Goal: Task Accomplishment & Management: Manage account settings

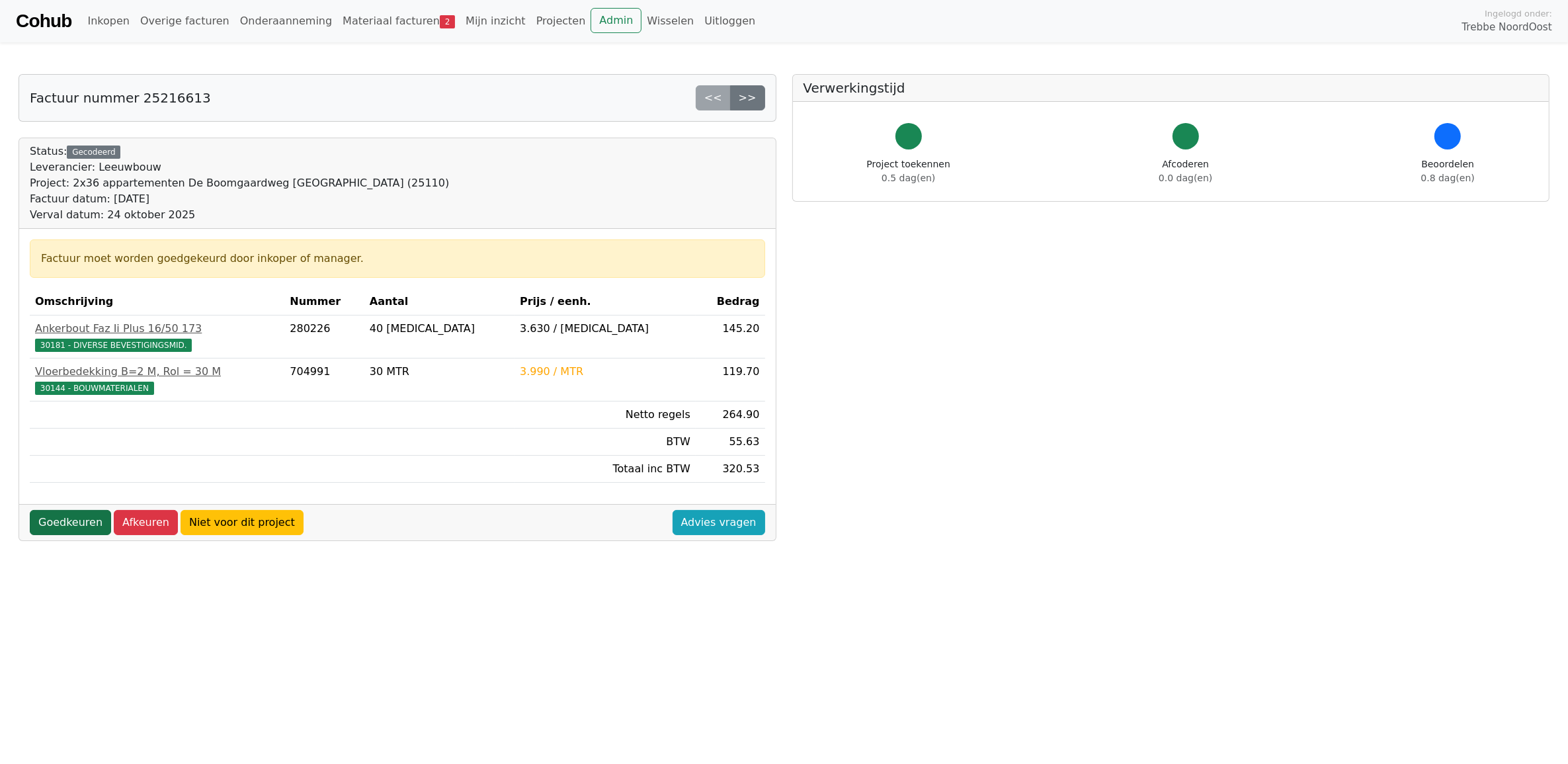
click at [75, 526] on link "Goedkeuren" at bounding box center [70, 523] width 81 height 25
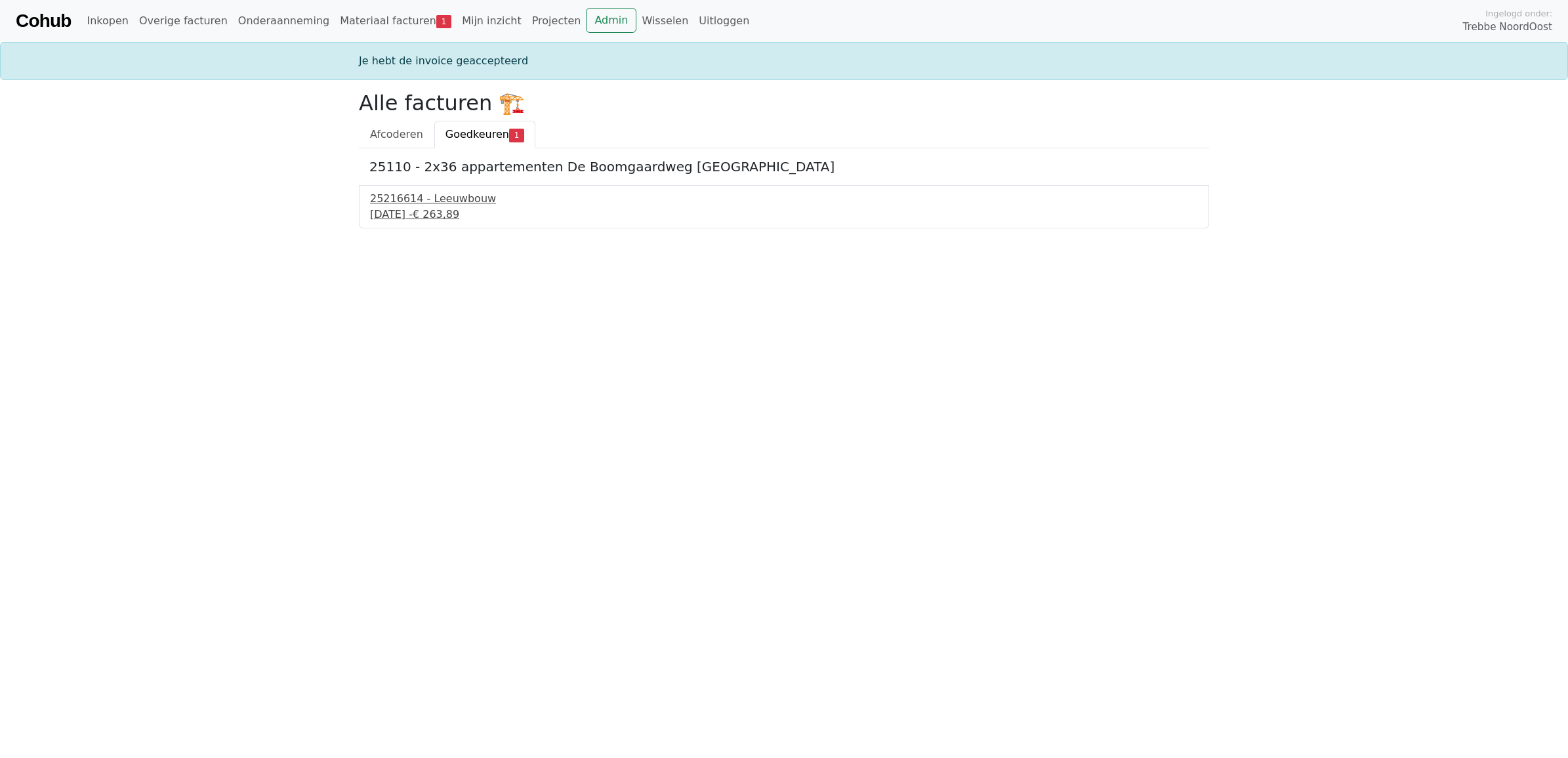
click at [459, 209] on span "€ 263,89" at bounding box center [436, 214] width 47 height 12
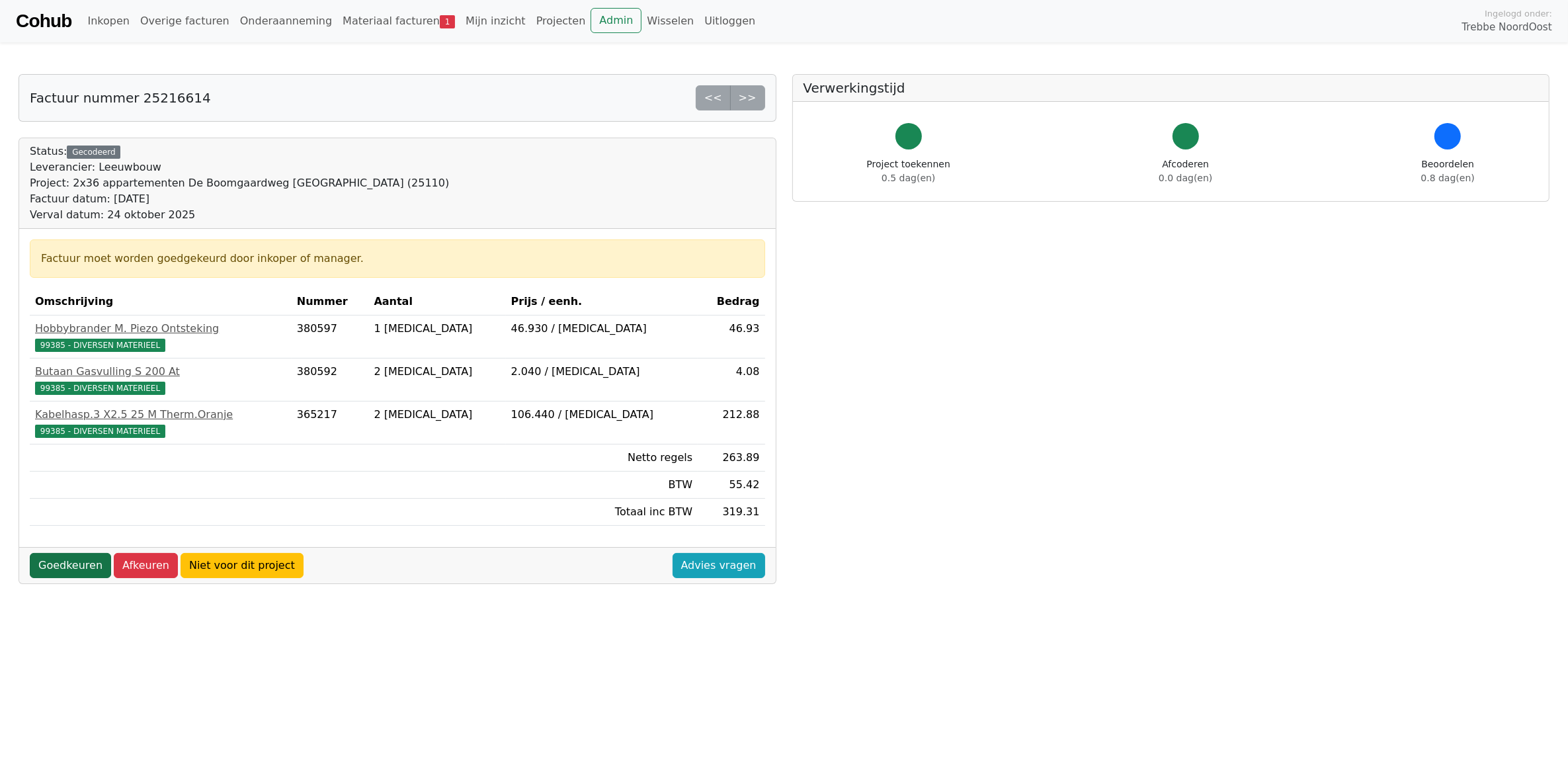
click at [77, 570] on link "Goedkeuren" at bounding box center [70, 565] width 81 height 25
